Goal: Transaction & Acquisition: Purchase product/service

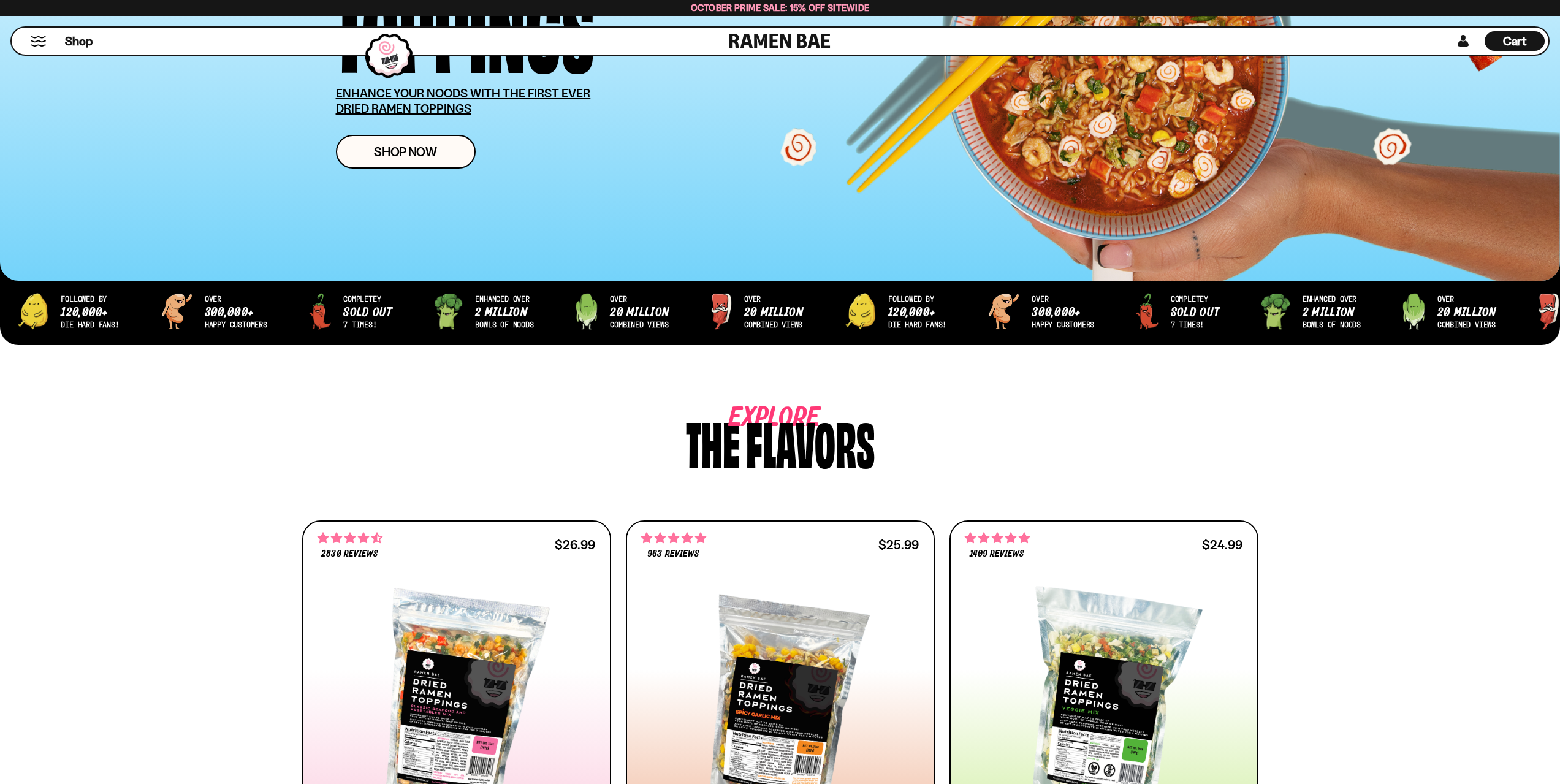
scroll to position [429, 0]
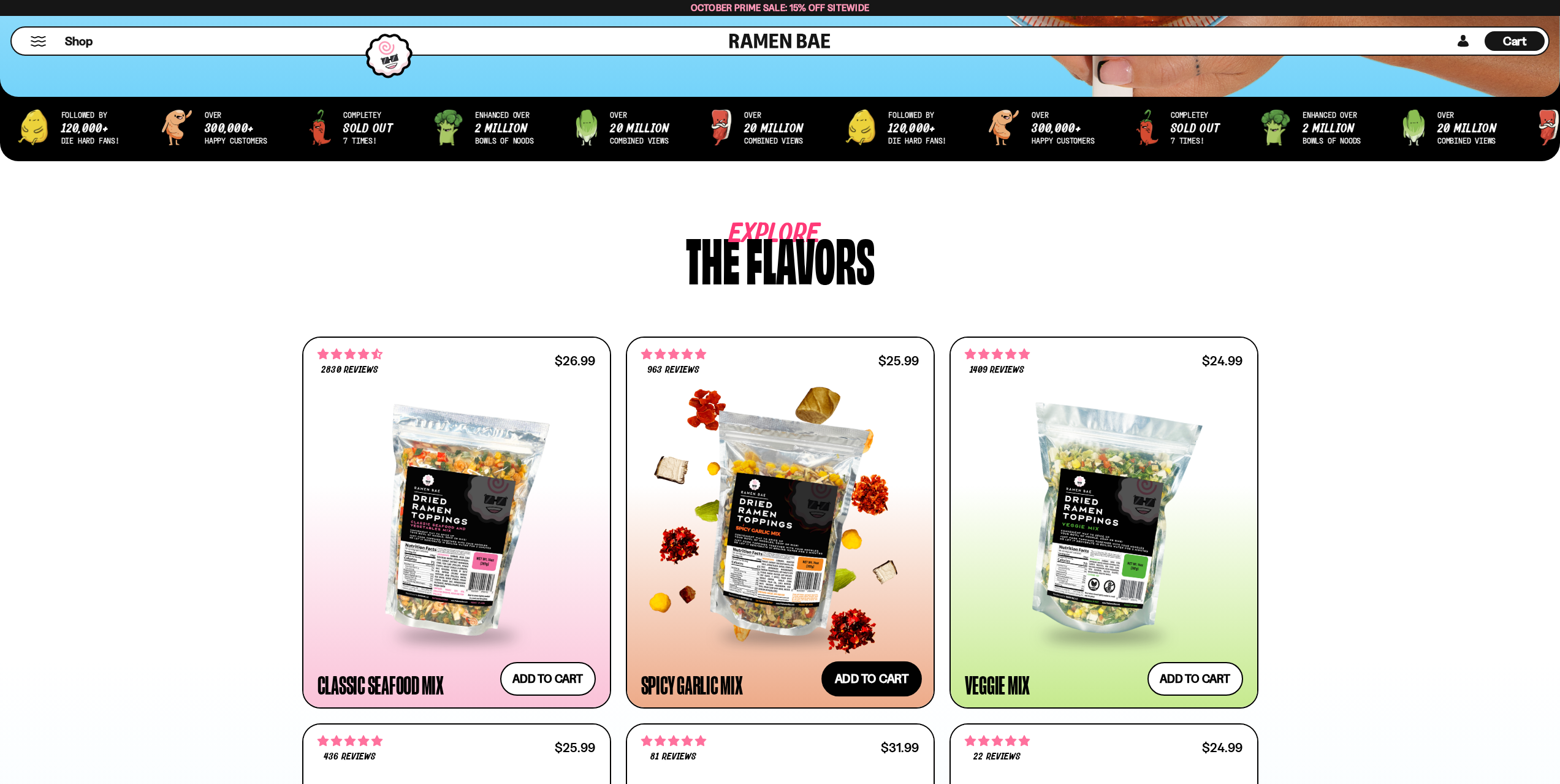
click at [879, 668] on button "Add to cart Add ― Regular price $25.99 Regular price Sale price $25.99 Unit pri…" at bounding box center [872, 678] width 101 height 36
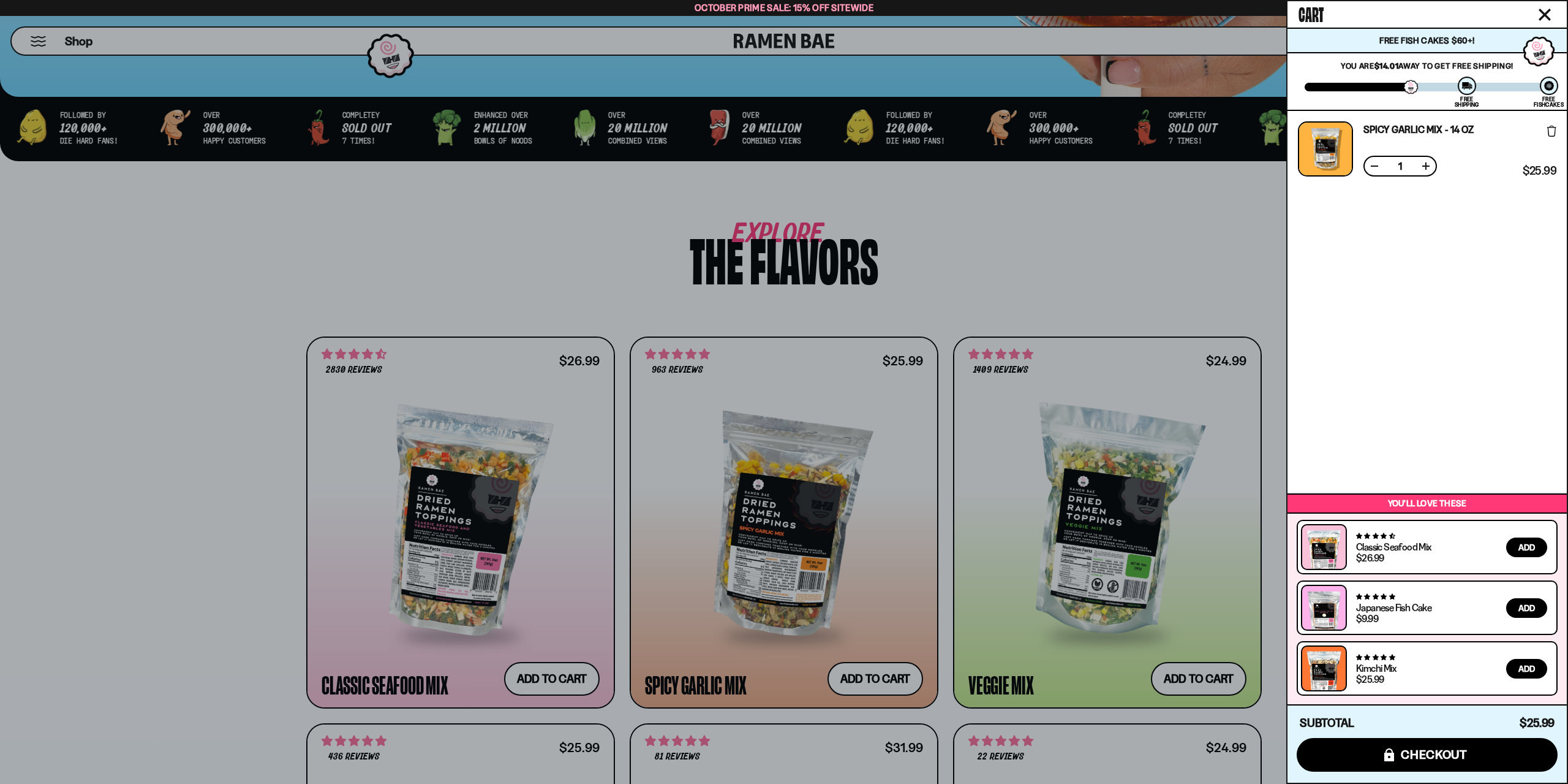
click at [1060, 233] on div at bounding box center [784, 392] width 1568 height 784
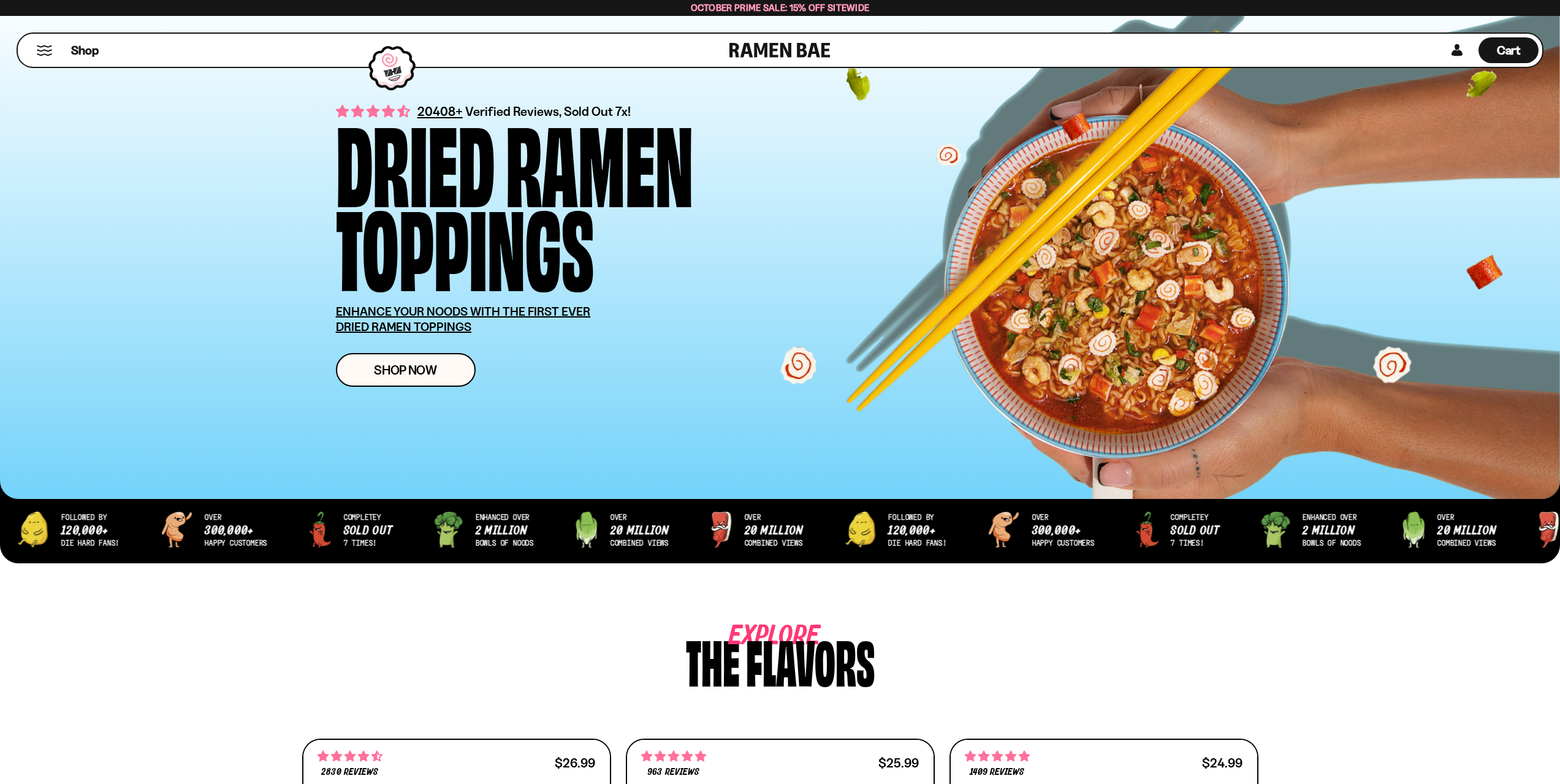
scroll to position [0, 0]
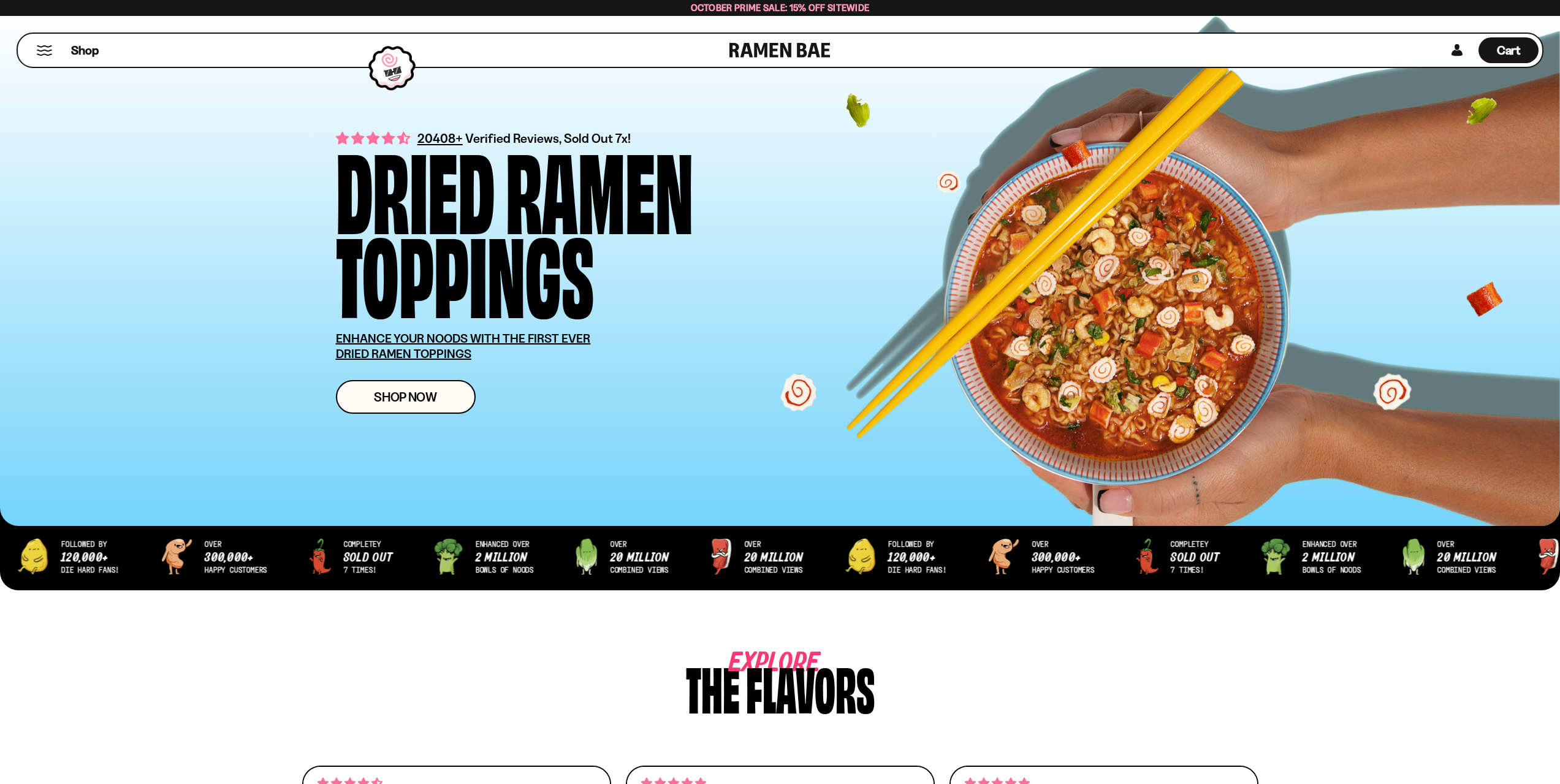
click at [41, 58] on div "Shop" at bounding box center [375, 50] width 708 height 33
click at [74, 44] on span "Shop" at bounding box center [85, 50] width 30 height 18
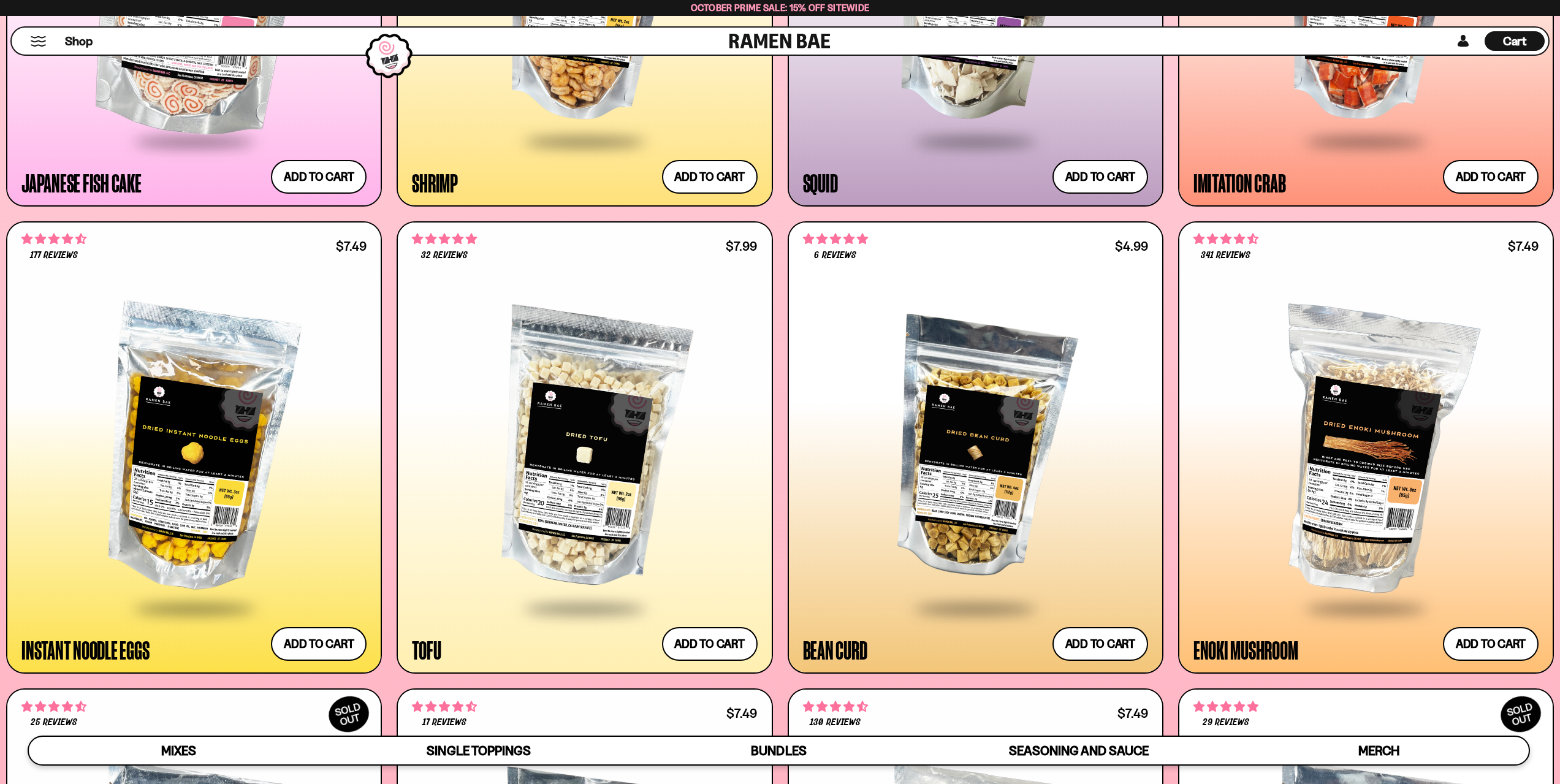
scroll to position [1961, 0]
